Goal: Task Accomplishment & Management: Use online tool/utility

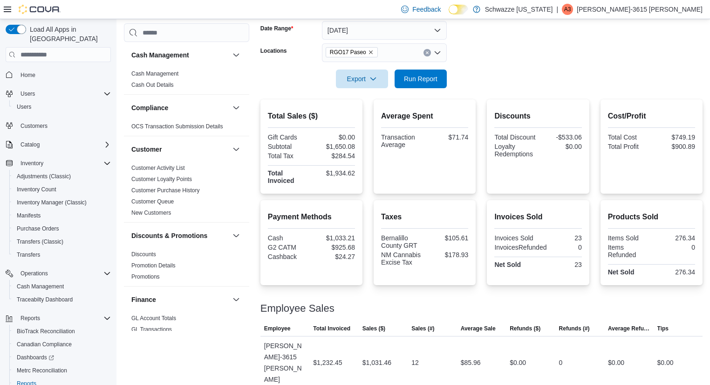
scroll to position [651, 0]
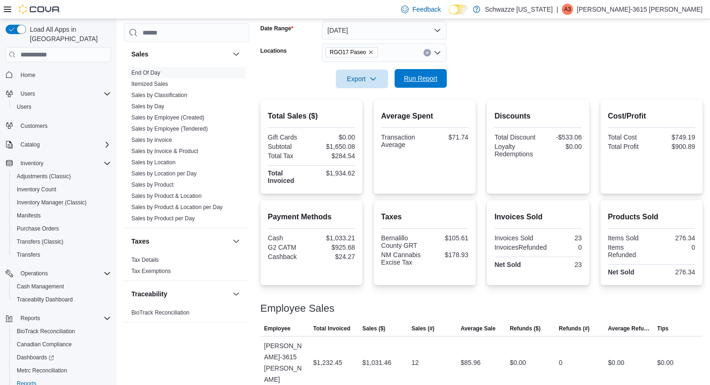
click at [416, 69] on span "Run Report" at bounding box center [420, 78] width 41 height 19
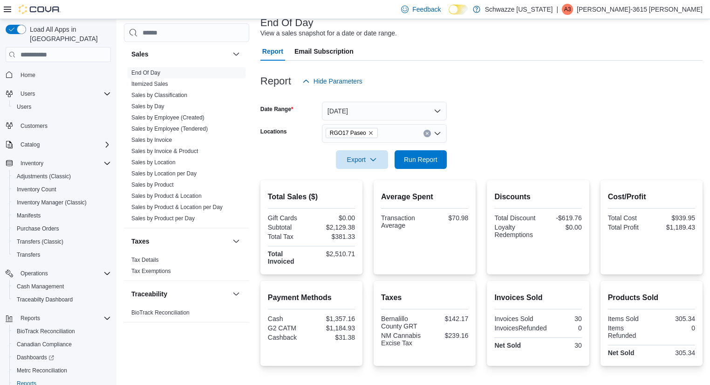
scroll to position [0, 0]
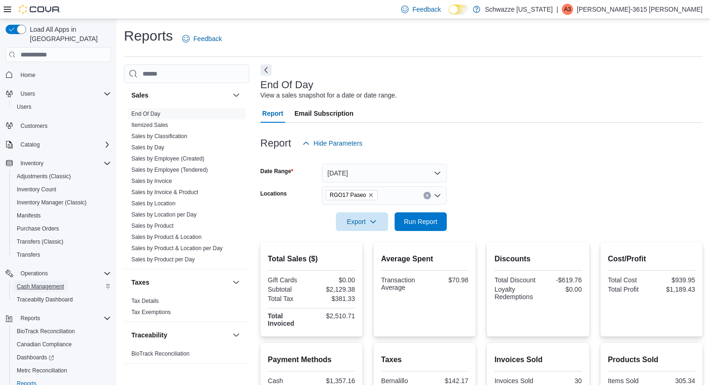
click at [43, 282] on span "Cash Management" at bounding box center [40, 285] width 47 height 7
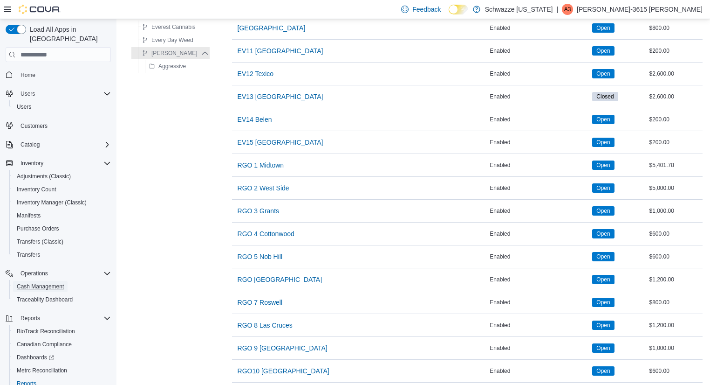
scroll to position [560, 0]
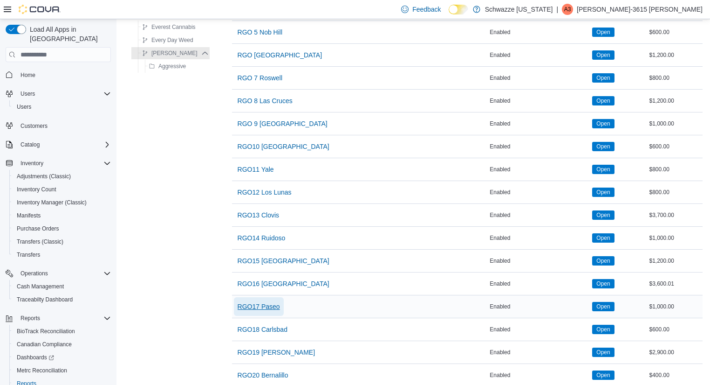
click at [269, 308] on span "RGO17 Paseo" at bounding box center [259, 306] width 42 height 9
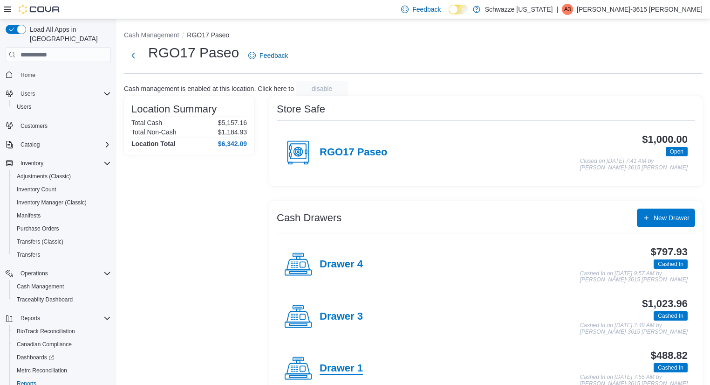
click at [352, 371] on h4 "Drawer 1" at bounding box center [341, 368] width 43 height 12
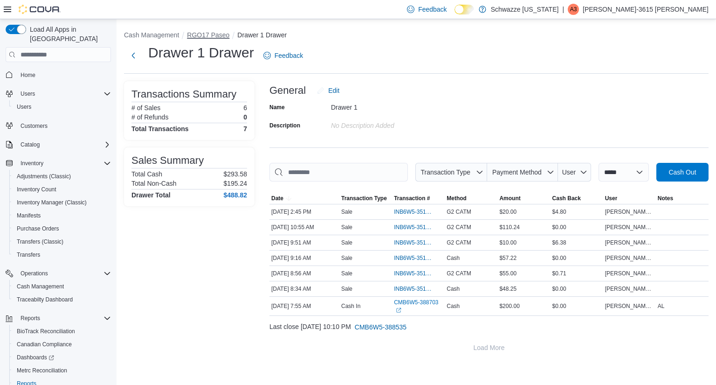
click at [218, 34] on button "RGO17 Paseo" at bounding box center [208, 34] width 42 height 7
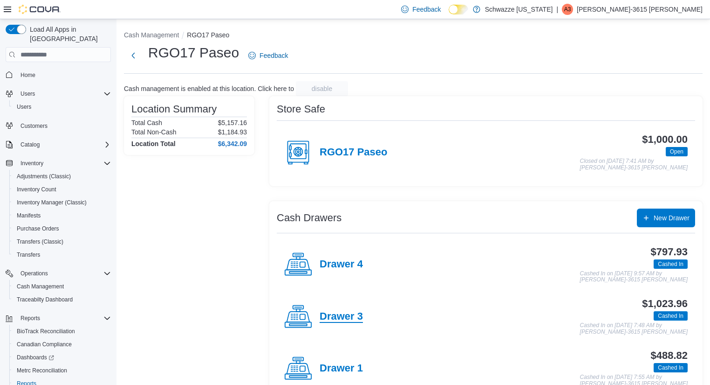
click at [346, 318] on h4 "Drawer 3" at bounding box center [341, 316] width 43 height 12
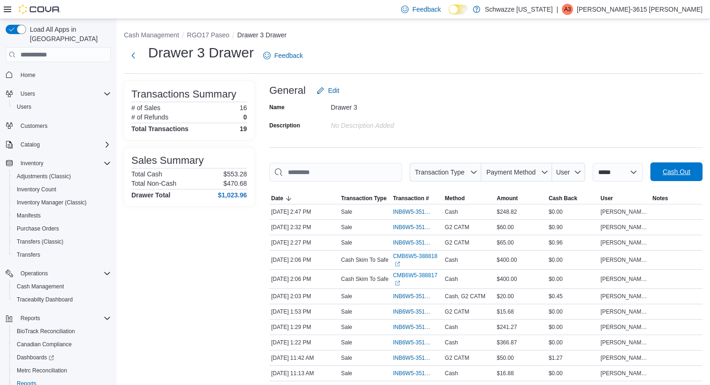
click at [670, 174] on span "Cash Out" at bounding box center [677, 171] width 28 height 9
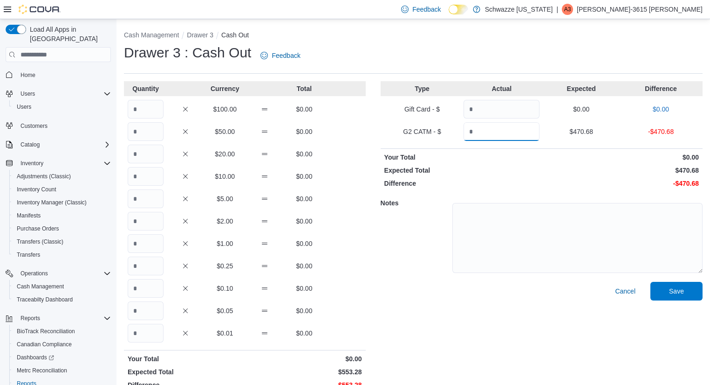
click at [518, 124] on input "Quantity" at bounding box center [502, 131] width 76 height 19
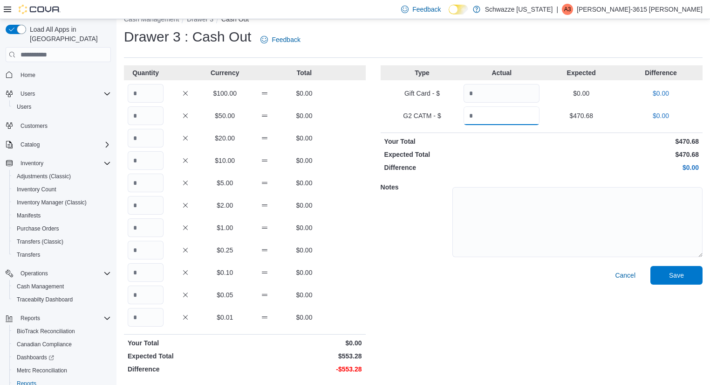
type input "******"
click at [142, 234] on input "Quantity" at bounding box center [146, 227] width 36 height 19
type input "***"
click at [159, 326] on input "Quantity" at bounding box center [146, 317] width 36 height 19
type input "**"
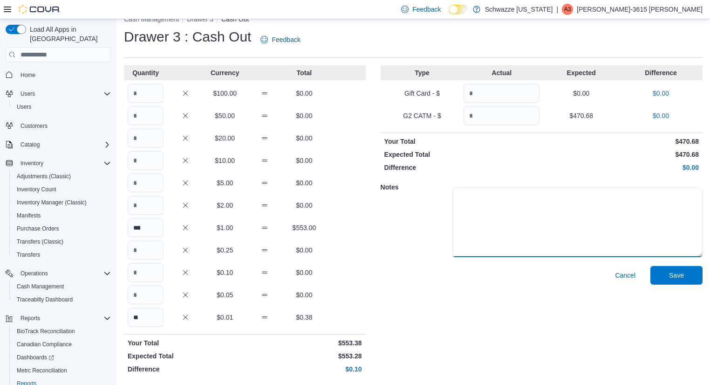
click at [644, 224] on textarea at bounding box center [578, 222] width 250 height 70
type textarea "**********"
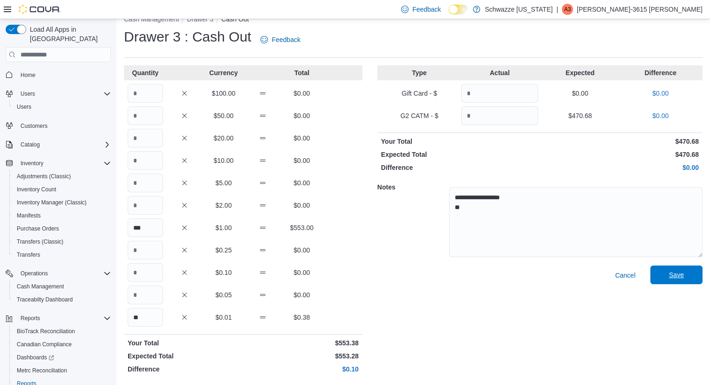
click at [670, 274] on span "Save" at bounding box center [676, 274] width 41 height 19
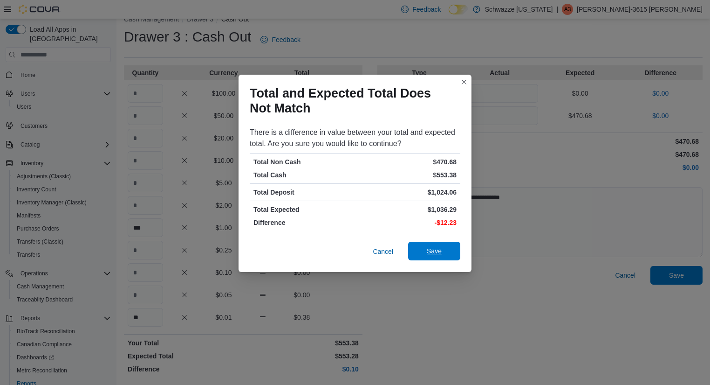
click at [431, 249] on span "Save" at bounding box center [434, 250] width 15 height 9
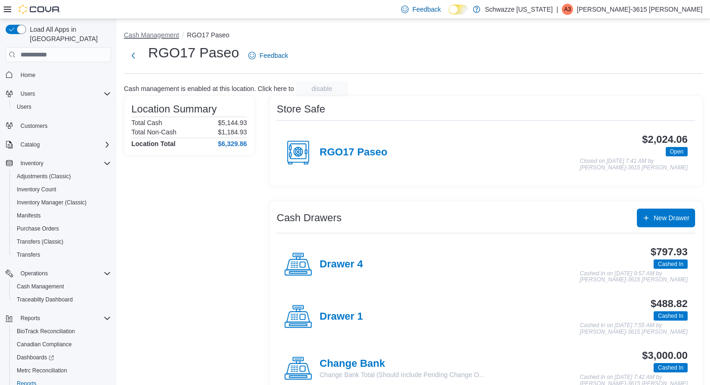
click at [154, 34] on button "Cash Management" at bounding box center [151, 34] width 55 height 7
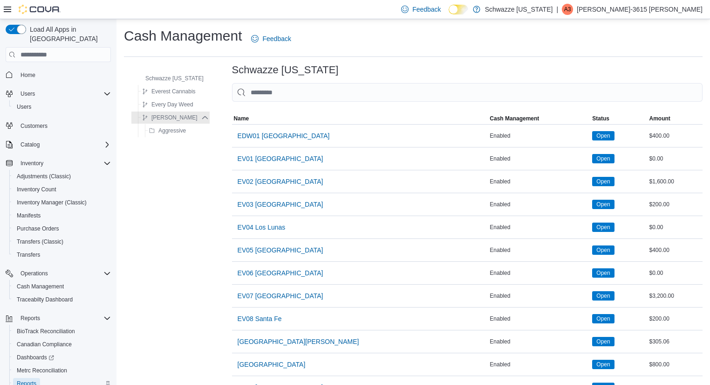
click at [23, 379] on span "Reports" at bounding box center [27, 382] width 20 height 7
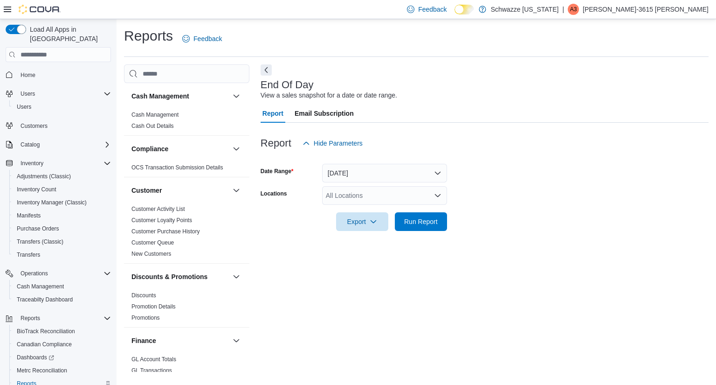
click at [391, 199] on div "All Locations" at bounding box center [384, 195] width 125 height 19
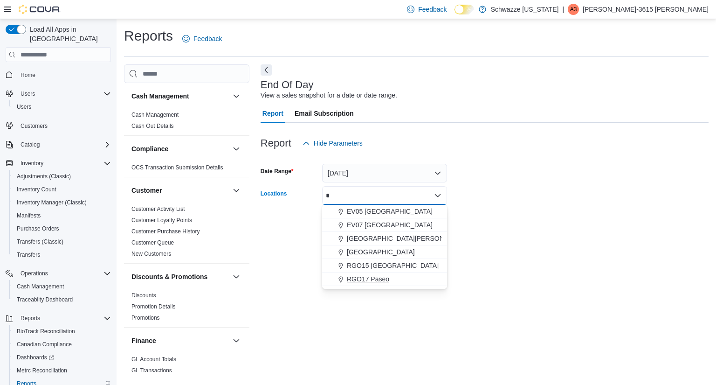
type input "*"
click at [371, 281] on span "RGO17 Paseo" at bounding box center [368, 278] width 42 height 9
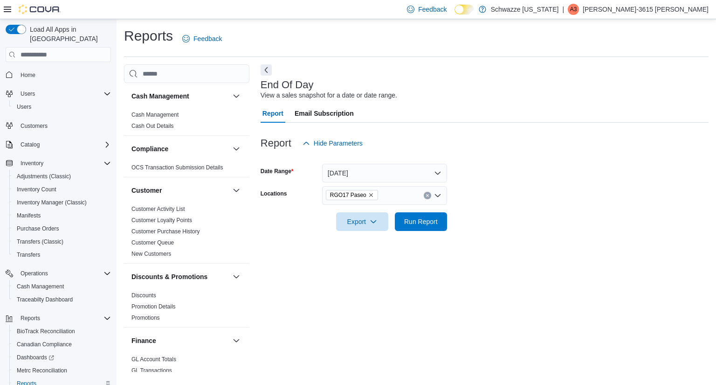
click at [550, 179] on form "Date Range [DATE] Locations RGO17 Paseo Export Run Report" at bounding box center [485, 191] width 448 height 78
click at [412, 224] on span "Run Report" at bounding box center [421, 220] width 34 height 9
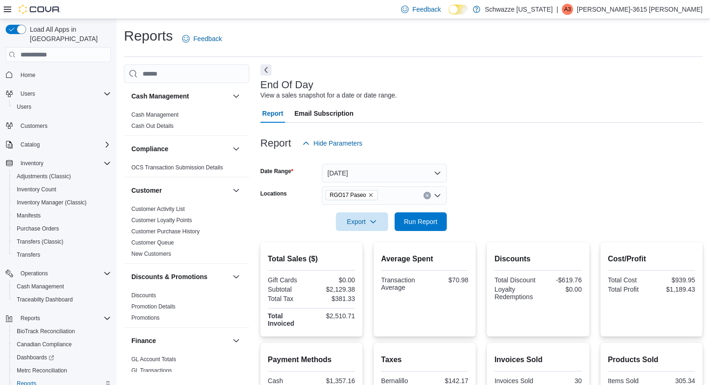
click at [593, 147] on div "Report Hide Parameters" at bounding box center [482, 143] width 442 height 19
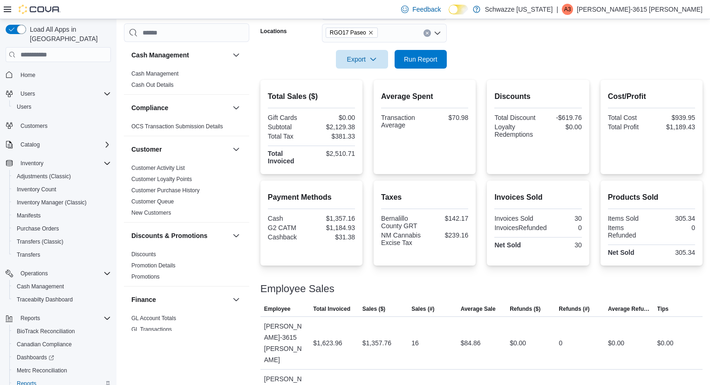
click at [651, 222] on div at bounding box center [651, 223] width 87 height 2
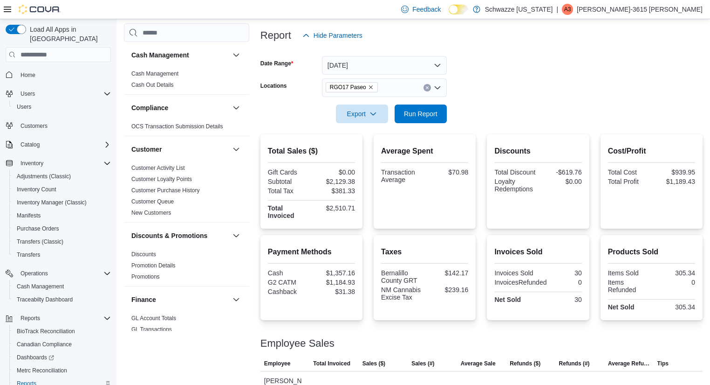
scroll to position [0, 0]
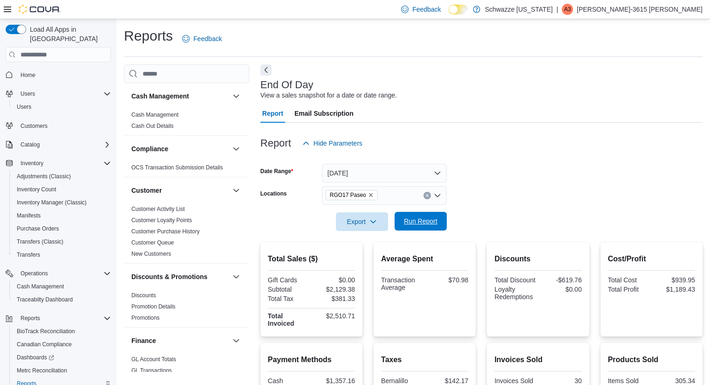
click at [439, 216] on span "Run Report" at bounding box center [420, 221] width 41 height 19
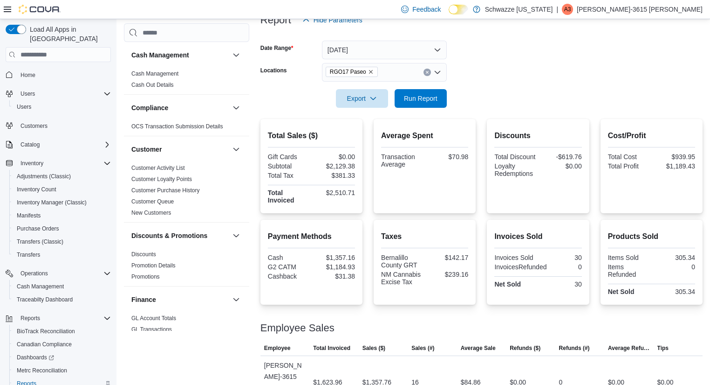
scroll to position [162, 0]
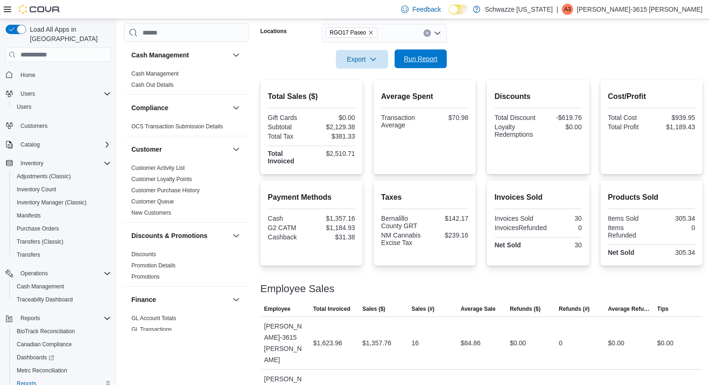
click at [416, 62] on span "Run Report" at bounding box center [421, 58] width 34 height 9
click at [567, 333] on div "0" at bounding box center [580, 342] width 49 height 19
click at [673, 8] on p "[PERSON_NAME]-3615 [PERSON_NAME]" at bounding box center [640, 9] width 126 height 11
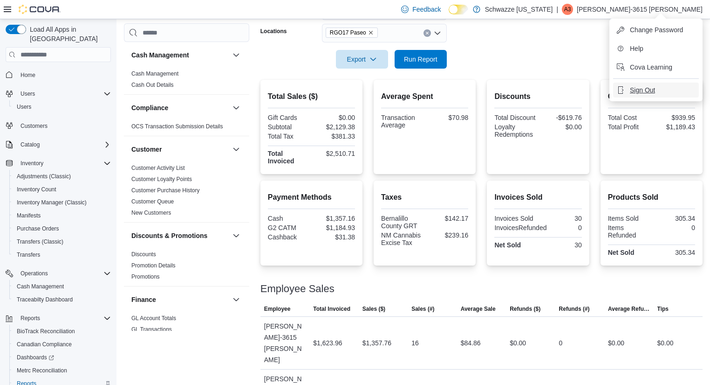
click at [655, 85] on button "Sign Out" at bounding box center [656, 90] width 86 height 15
